Goal: Task Accomplishment & Management: Manage account settings

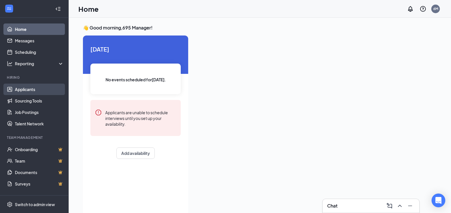
click at [28, 88] on link "Applicants" at bounding box center [39, 89] width 49 height 11
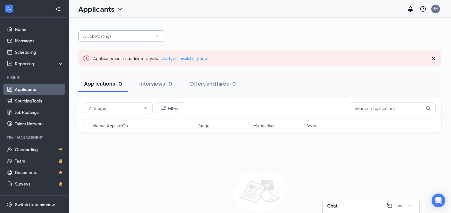
click at [157, 36] on icon "ChevronDown" at bounding box center [157, 35] width 3 height 1
click at [185, 61] on div "Applicants can't schedule interviews. Add your availability now" at bounding box center [150, 58] width 115 height 6
click at [185, 61] on link "Add your availability now" at bounding box center [185, 58] width 46 height 5
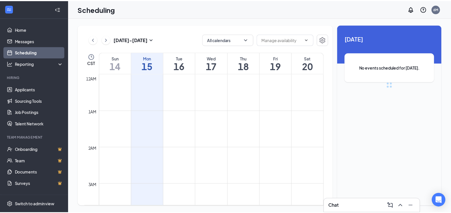
scroll to position [281, 0]
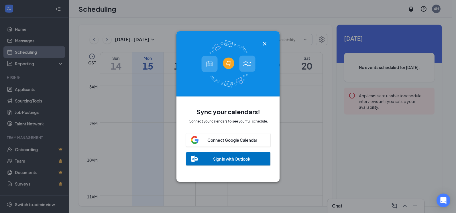
click at [264, 42] on icon "Cross" at bounding box center [264, 43] width 7 height 7
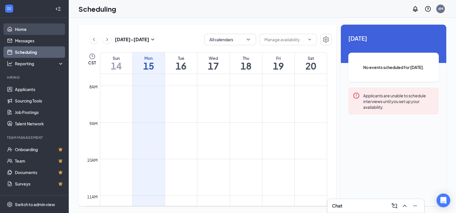
click at [29, 31] on link "Home" at bounding box center [39, 28] width 49 height 11
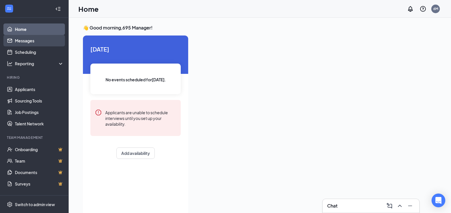
click at [29, 40] on link "Messages" at bounding box center [39, 40] width 49 height 11
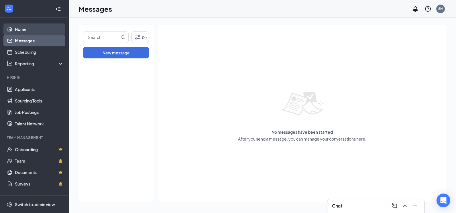
click at [31, 29] on link "Home" at bounding box center [39, 28] width 49 height 11
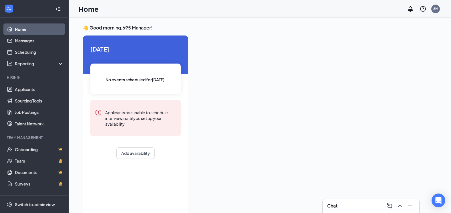
click at [118, 44] on div "Today No events scheduled for today . Applicants are unable to schedule intervi…" at bounding box center [135, 101] width 105 height 133
click at [113, 118] on div "Applicants are unable to schedule interviews until you set up your availability." at bounding box center [140, 118] width 71 height 18
click at [137, 153] on button "Add availability" at bounding box center [136, 152] width 38 height 11
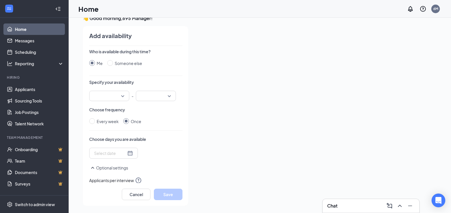
scroll to position [12, 0]
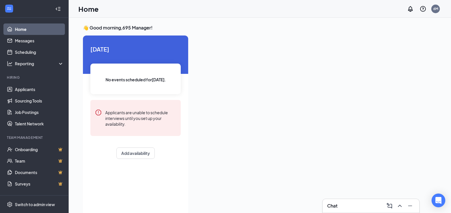
click at [97, 12] on h1 "Home" at bounding box center [88, 9] width 20 height 10
click at [34, 90] on link "Applicants" at bounding box center [39, 89] width 49 height 11
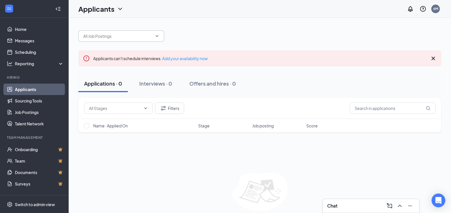
click at [155, 36] on span at bounding box center [157, 36] width 6 height 5
type input "LINE"
click at [143, 108] on icon "ChevronDown" at bounding box center [145, 108] width 5 height 5
click at [147, 107] on icon "ChevronDown" at bounding box center [145, 108] width 5 height 5
click at [146, 107] on icon "ChevronDown" at bounding box center [145, 108] width 5 height 5
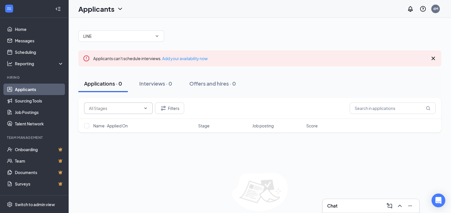
click at [146, 107] on icon "ChevronDown" at bounding box center [145, 108] width 5 height 5
click at [88, 127] on input "checkbox" at bounding box center [86, 125] width 5 height 5
click at [86, 124] on input "checkbox" at bounding box center [86, 125] width 5 height 5
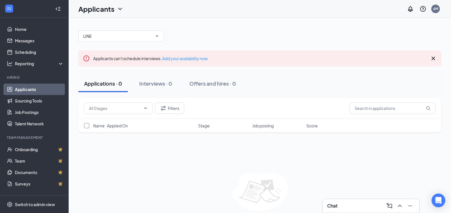
click at [86, 124] on input "checkbox" at bounding box center [86, 125] width 5 height 5
checkbox input "false"
click at [105, 36] on input "LINE" at bounding box center [117, 36] width 69 height 6
type input "LINE PERSON"
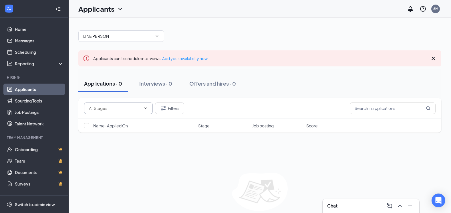
click at [136, 111] on input "text" at bounding box center [115, 108] width 52 height 6
click at [153, 86] on div "Interviews · 0" at bounding box center [155, 83] width 33 height 7
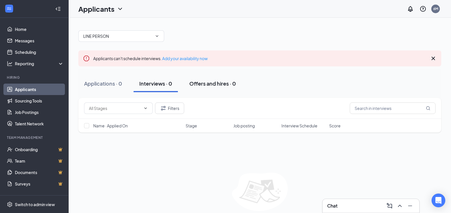
click at [190, 82] on div "Offers and hires · 0" at bounding box center [213, 83] width 47 height 7
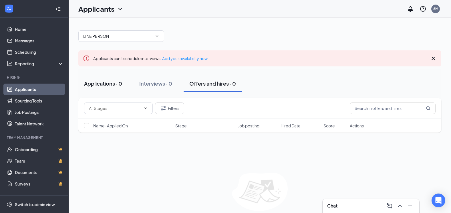
click at [112, 81] on div "Applications · 0" at bounding box center [103, 83] width 38 height 7
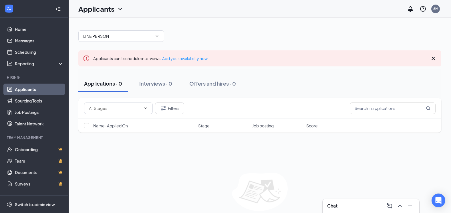
click at [433, 58] on icon "Cross" at bounding box center [433, 58] width 3 height 3
